Goal: Register for event/course

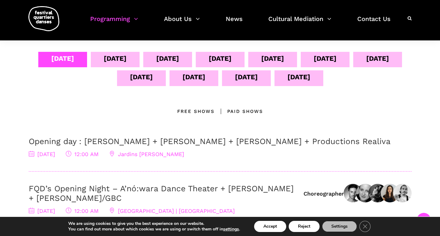
scroll to position [128, 0]
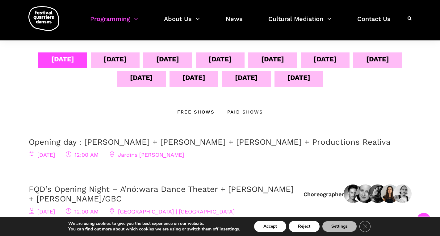
click at [127, 58] on div "[DATE]" at bounding box center [115, 59] width 23 height 11
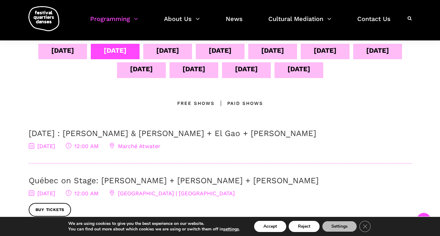
scroll to position [130, 0]
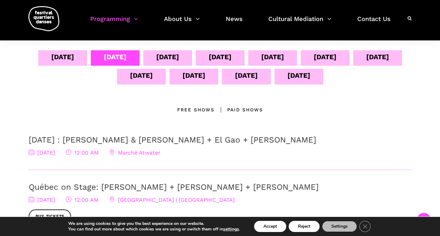
click at [179, 56] on div "[DATE]" at bounding box center [167, 57] width 23 height 11
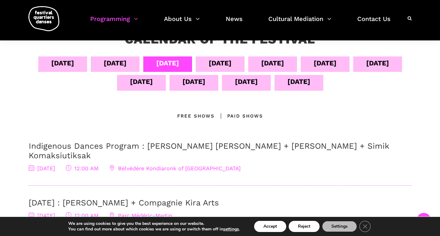
scroll to position [123, 0]
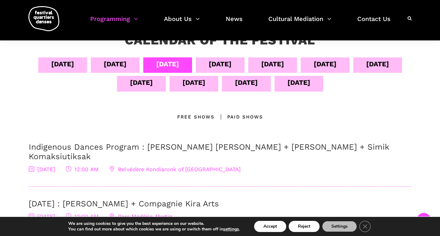
click at [232, 66] on div "[DATE]" at bounding box center [220, 64] width 23 height 11
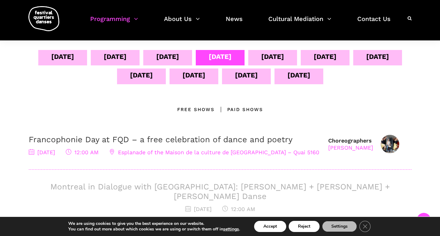
scroll to position [130, 0]
click at [284, 57] on div "[DATE]" at bounding box center [272, 57] width 23 height 11
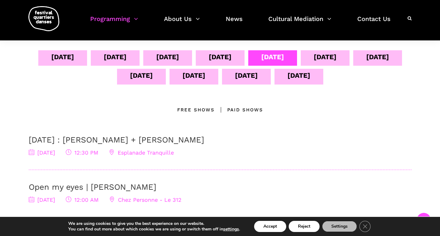
click at [337, 54] on div "[DATE]" at bounding box center [325, 57] width 23 height 11
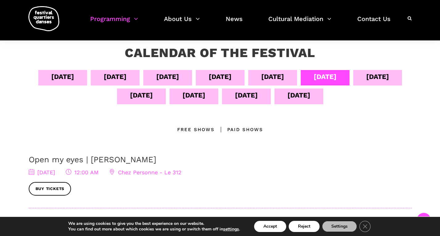
scroll to position [102, 0]
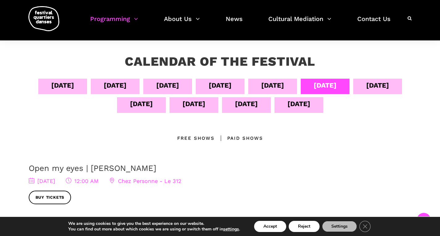
click at [127, 83] on div "[DATE]" at bounding box center [115, 85] width 23 height 11
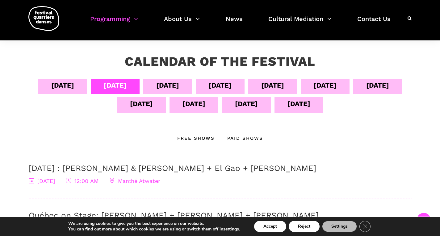
click at [110, 169] on link "[DATE] : [PERSON_NAME] & [PERSON_NAME] + El Gao + [PERSON_NAME]" at bounding box center [173, 168] width 288 height 9
click at [284, 89] on div "[DATE]" at bounding box center [272, 85] width 23 height 11
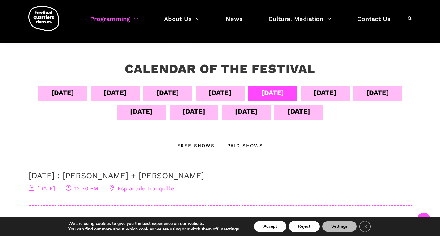
scroll to position [94, 0]
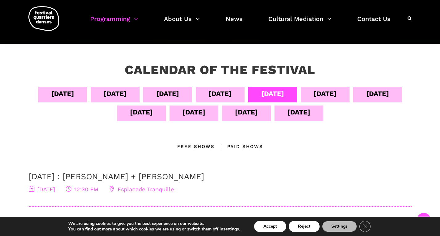
click at [337, 95] on div "[DATE]" at bounding box center [325, 93] width 23 height 11
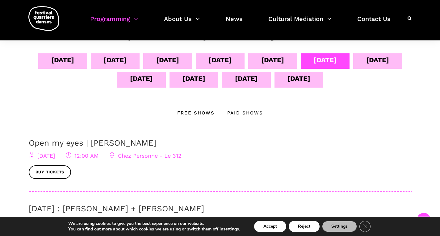
scroll to position [128, 0]
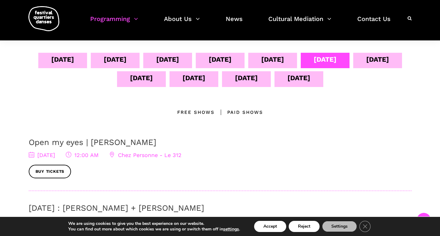
click at [367, 65] on div "[DATE]" at bounding box center [378, 59] width 23 height 11
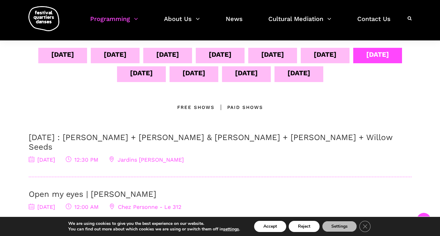
scroll to position [134, 0]
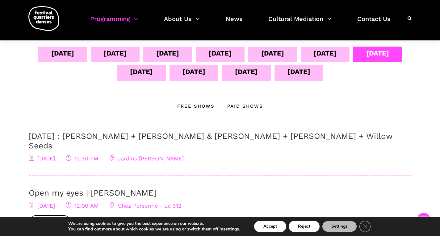
click at [153, 74] on div "[DATE]" at bounding box center [141, 71] width 23 height 11
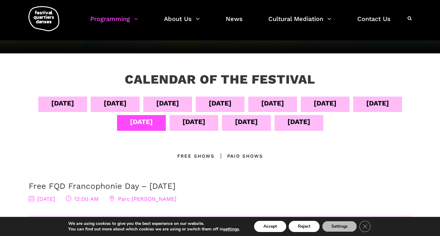
scroll to position [83, 0]
